Goal: Information Seeking & Learning: Learn about a topic

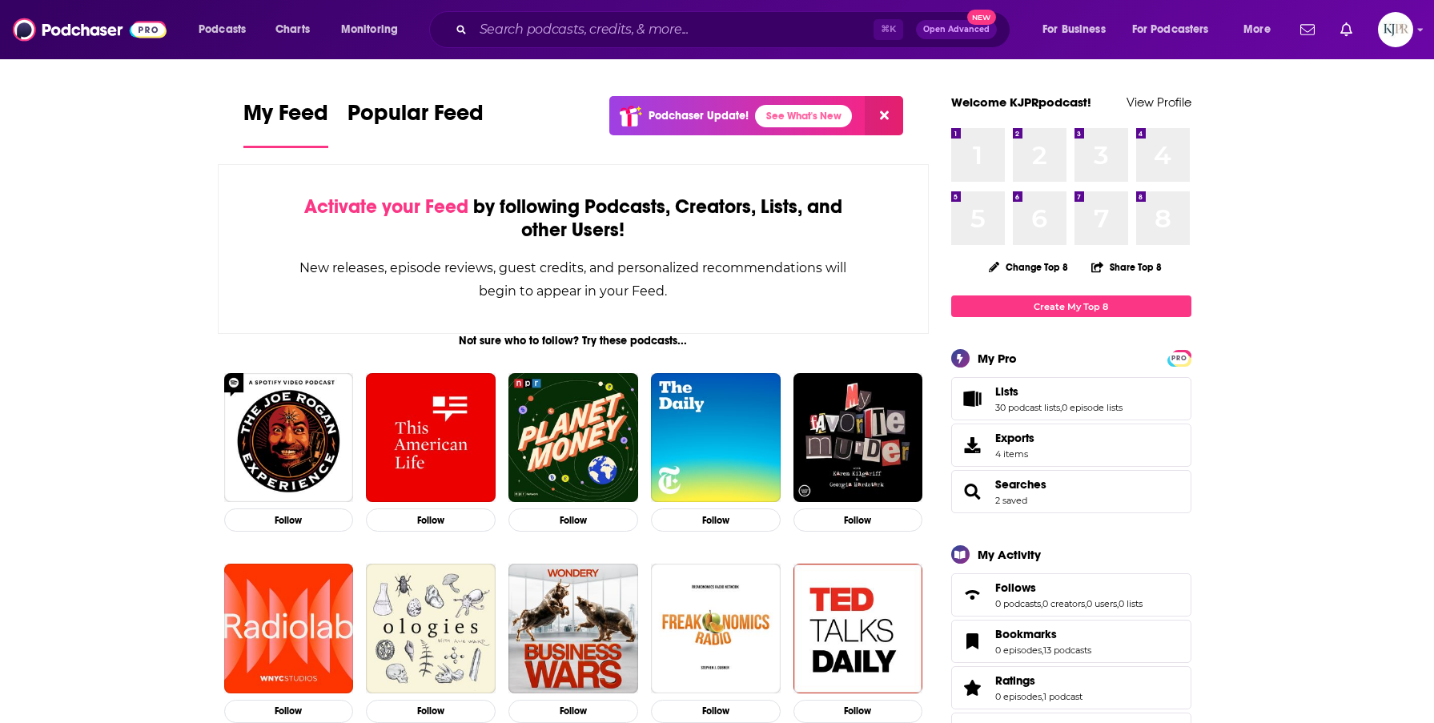
click at [564, 51] on div "Podcasts Charts Monitoring ⌘ K Open Advanced New For Business For Podcasters Mo…" at bounding box center [717, 29] width 1434 height 59
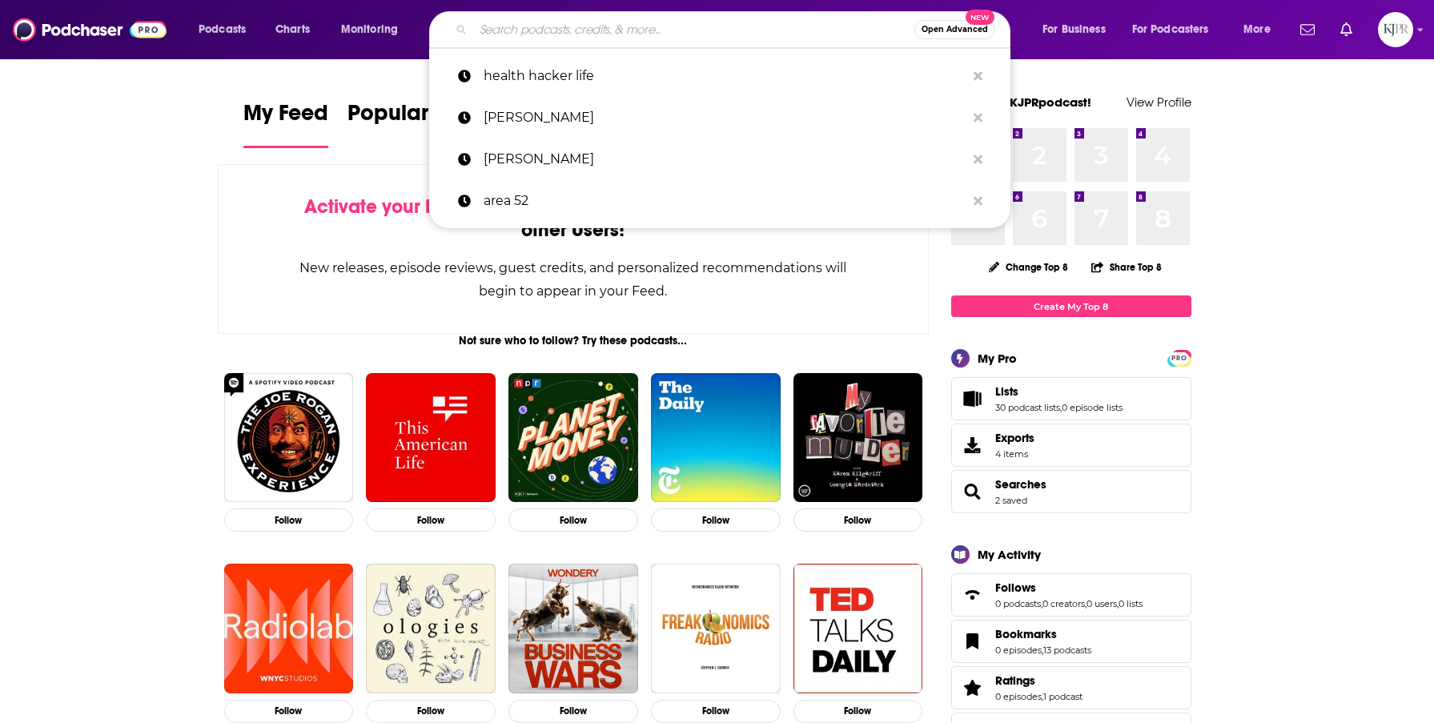
click at [564, 41] on input "Search podcasts, credits, & more..." at bounding box center [693, 30] width 441 height 26
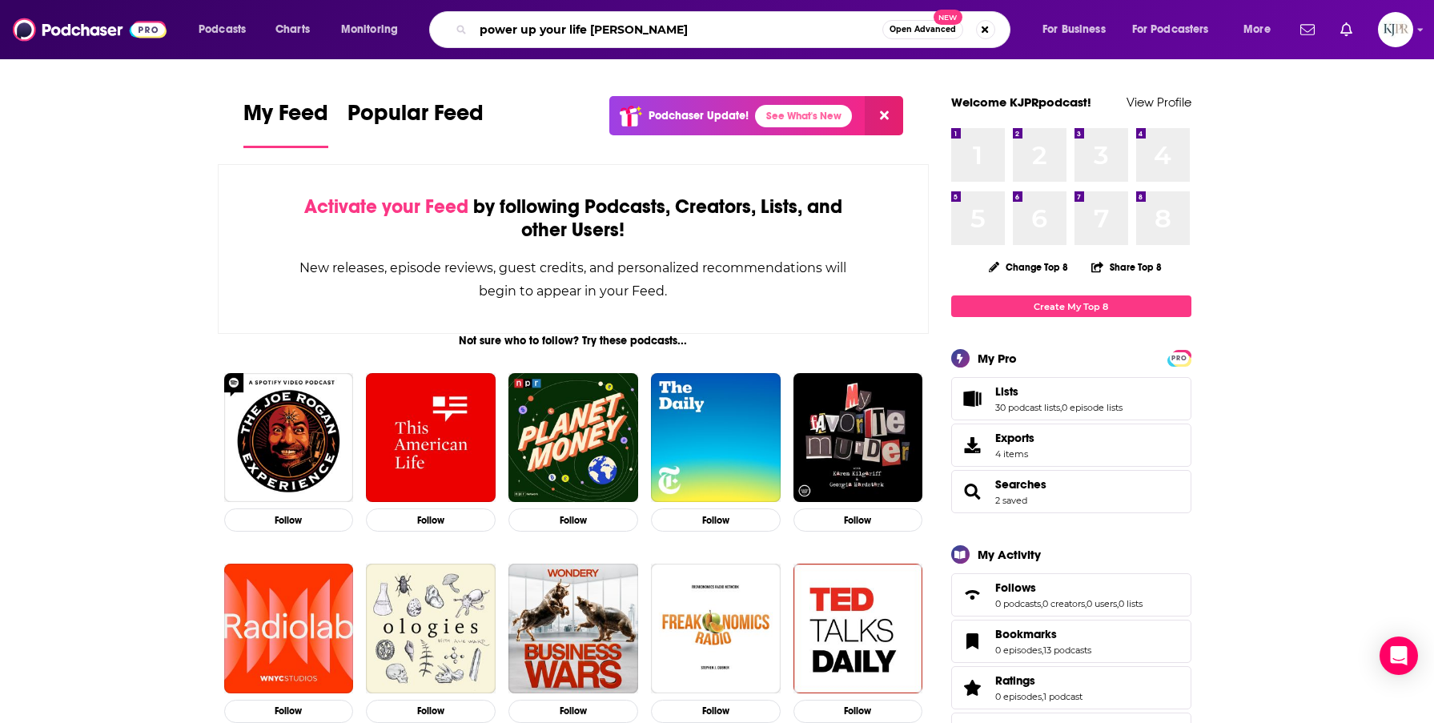
type input "power up your life [PERSON_NAME]"
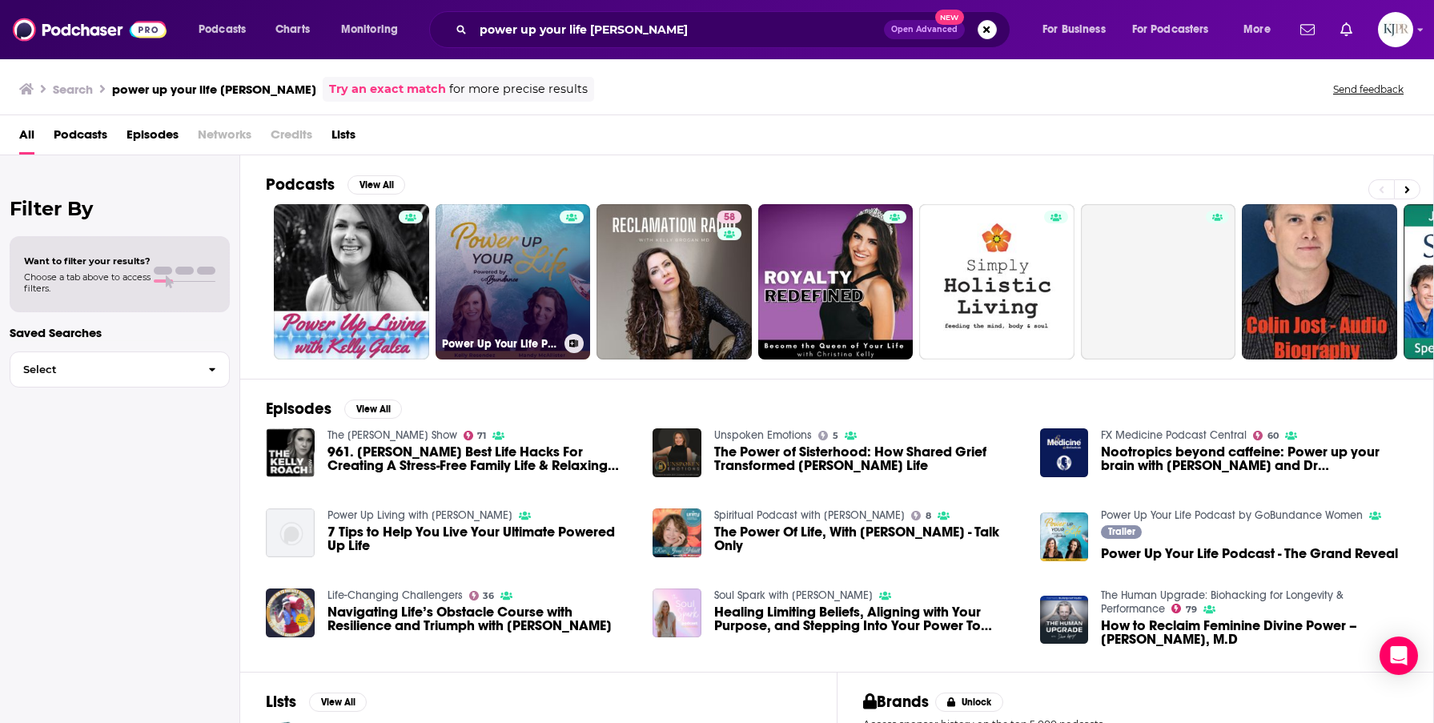
click at [457, 276] on link "Power Up Your Life Podcast by GoBundance Women" at bounding box center [512, 281] width 155 height 155
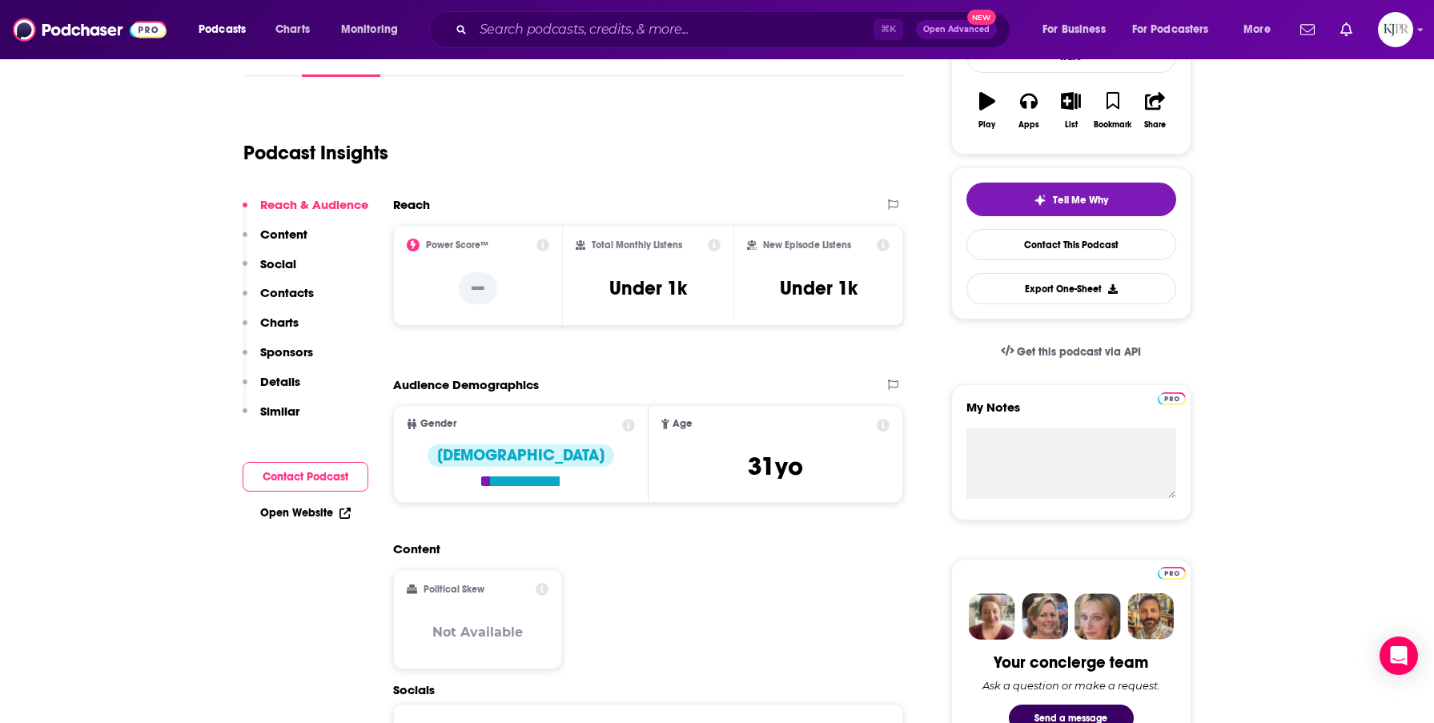
click at [289, 321] on p "Charts" at bounding box center [279, 322] width 38 height 15
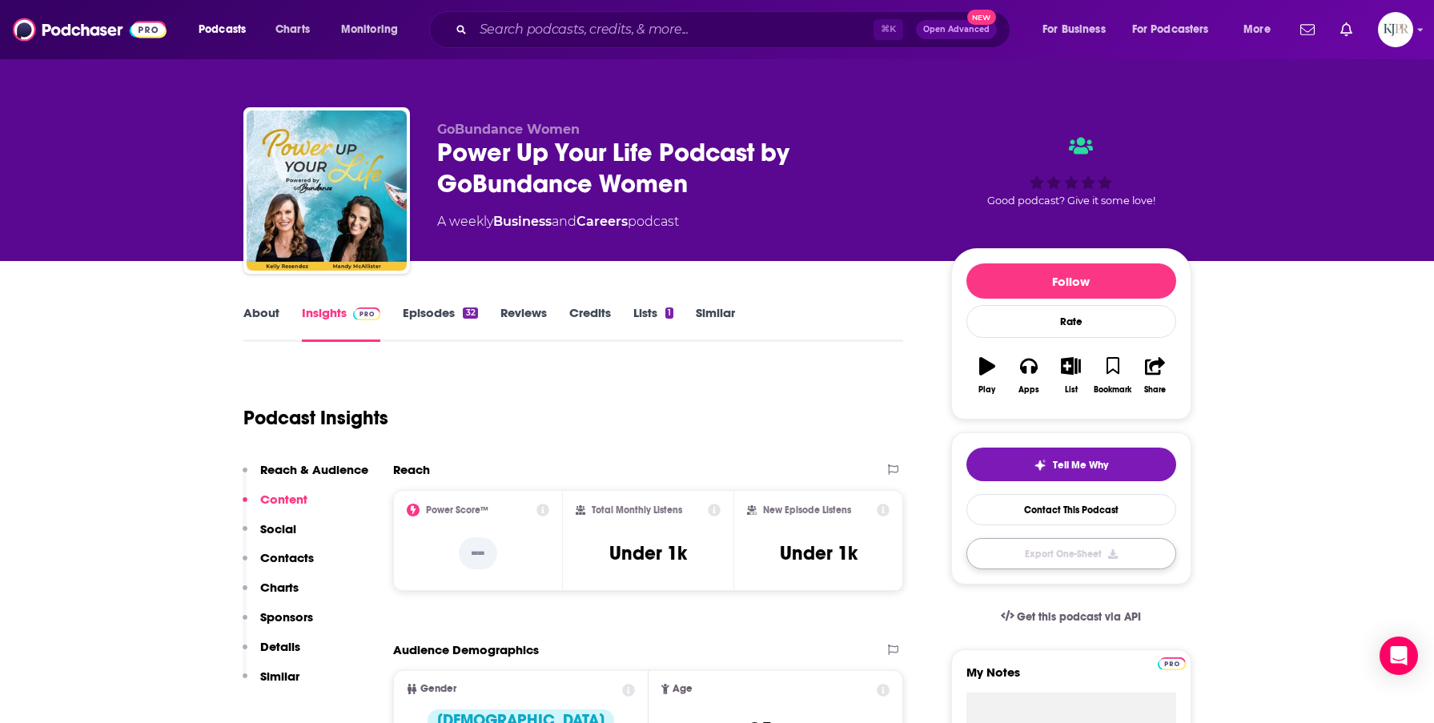
click at [1035, 569] on button "Export One-Sheet" at bounding box center [1071, 553] width 210 height 31
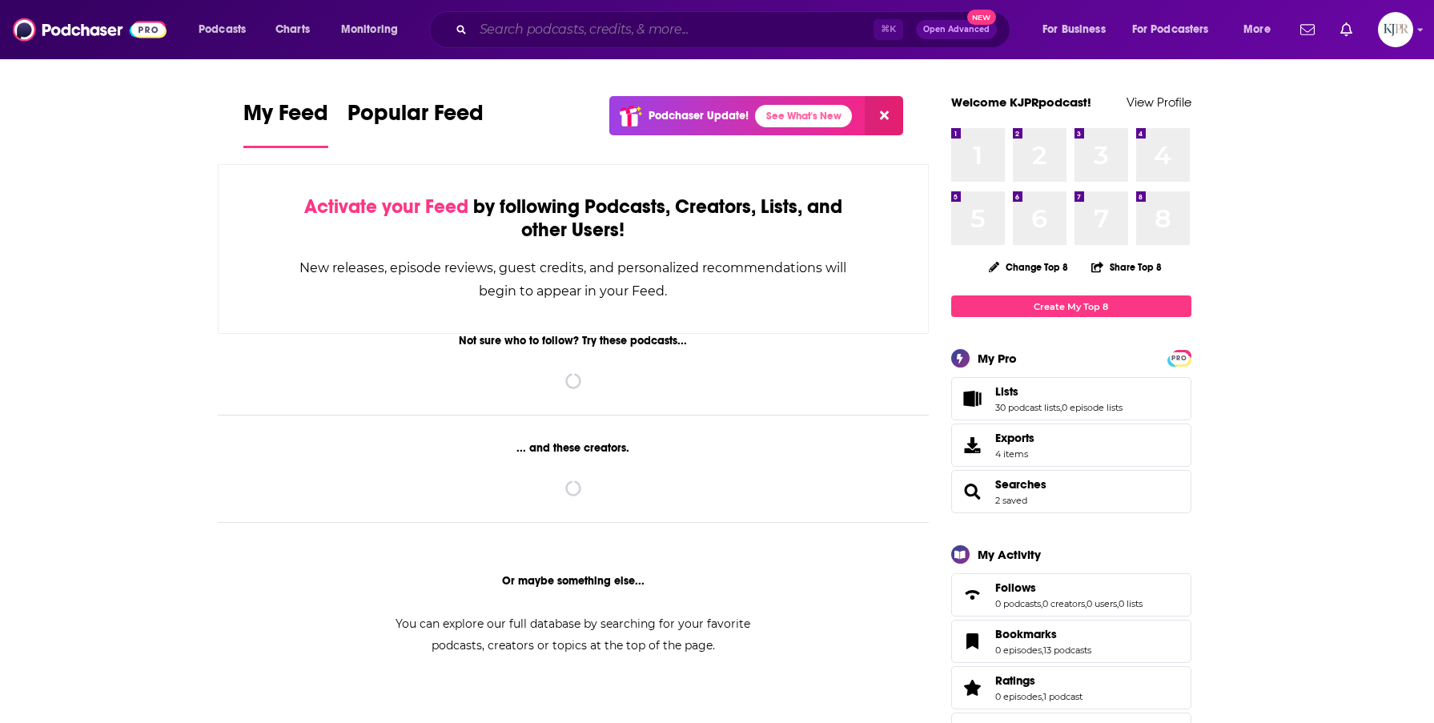
click at [540, 23] on input "Search podcasts, credits, & more..." at bounding box center [673, 30] width 400 height 26
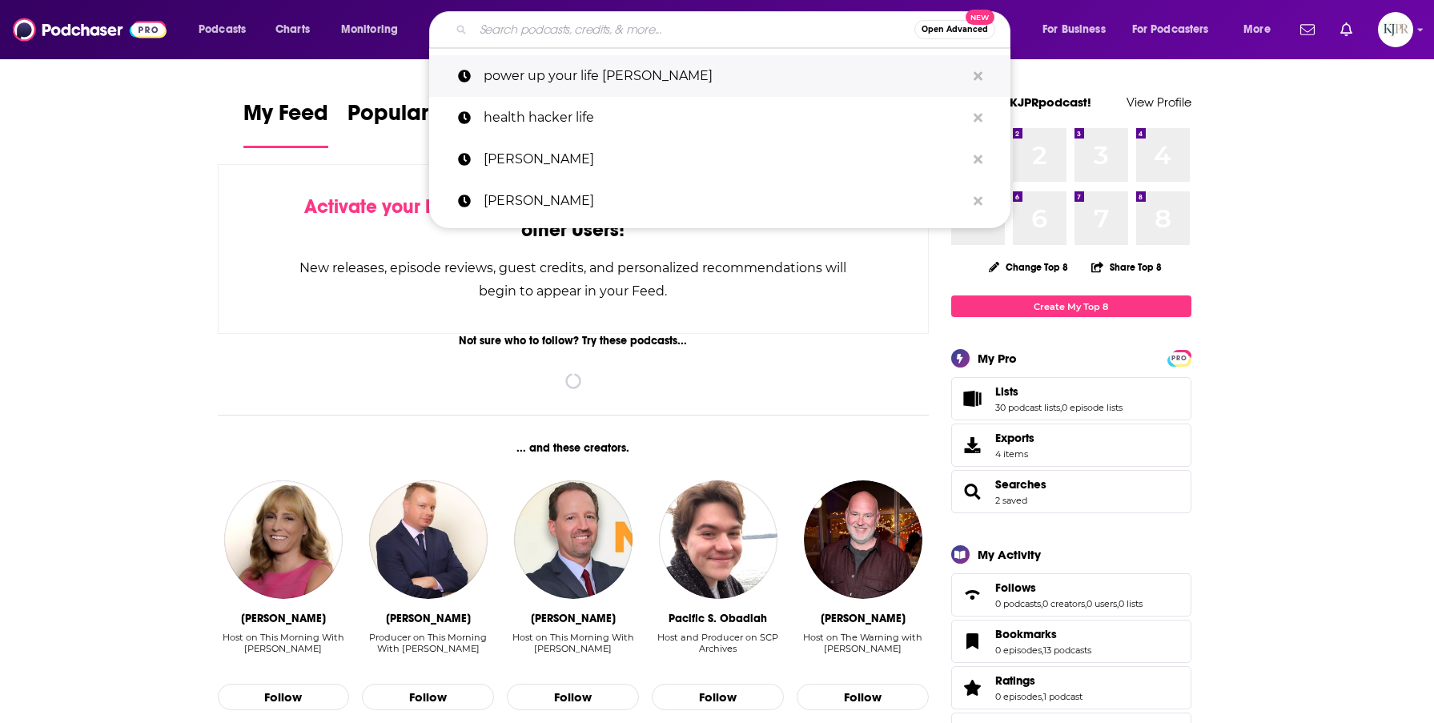
click at [531, 86] on p "power up your life [PERSON_NAME]" at bounding box center [724, 76] width 482 height 42
type input "power up your life [PERSON_NAME]"
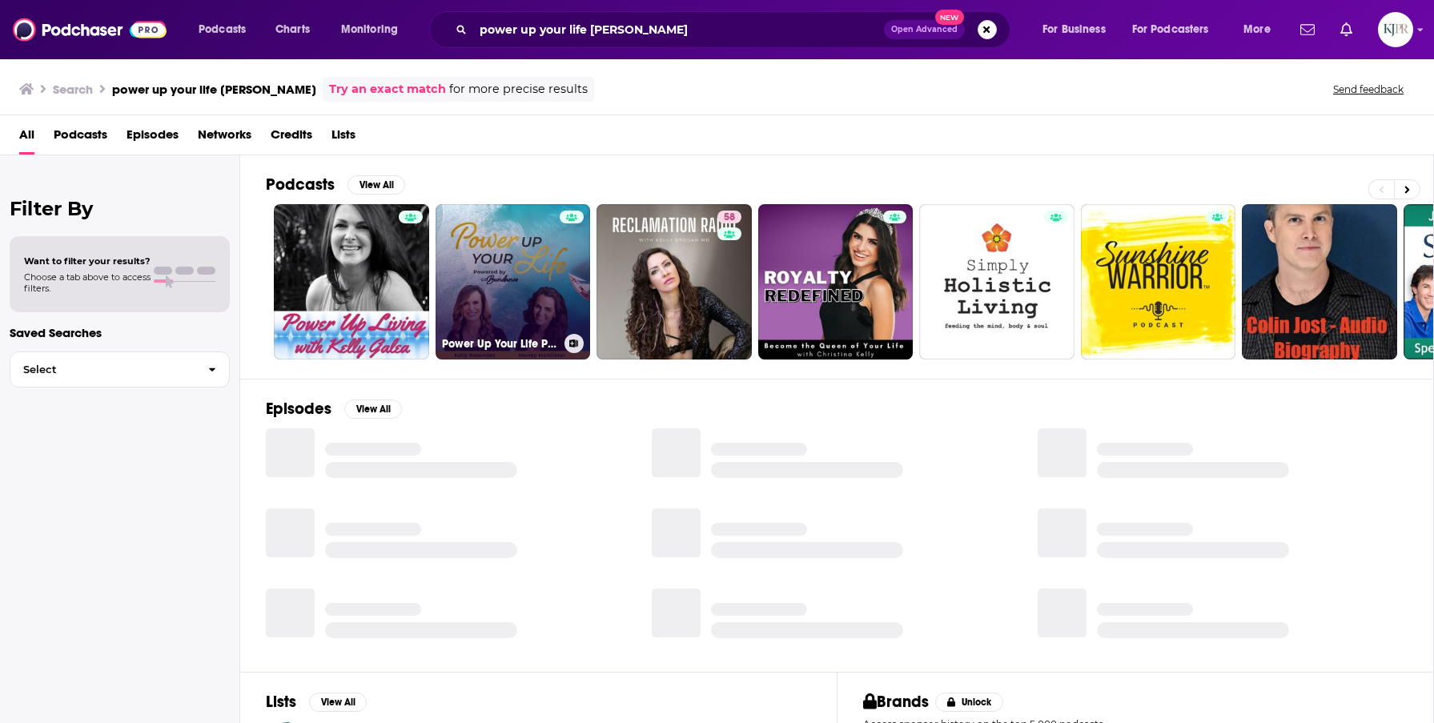
click at [471, 288] on link "Power Up Your Life Podcast by GoBundance Women" at bounding box center [512, 281] width 155 height 155
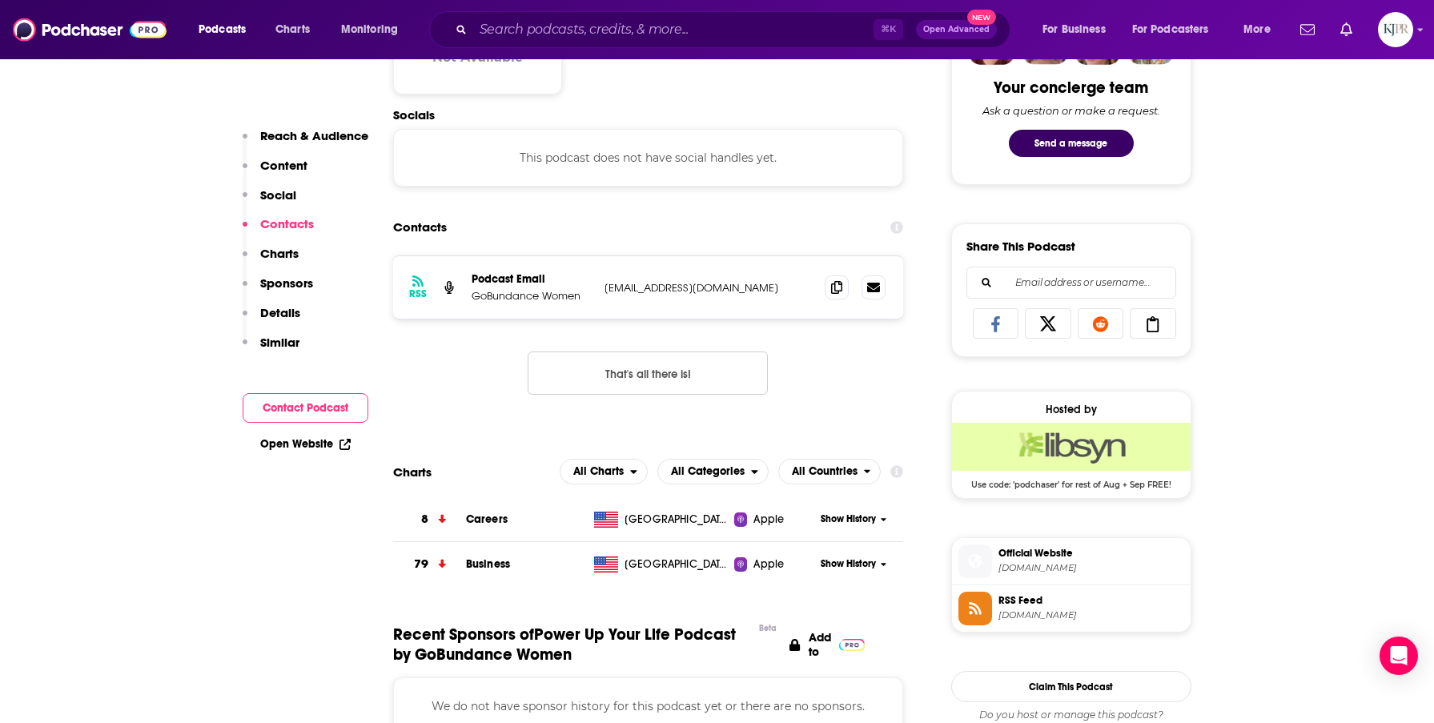
scroll to position [841, 0]
